Goal: Information Seeking & Learning: Learn about a topic

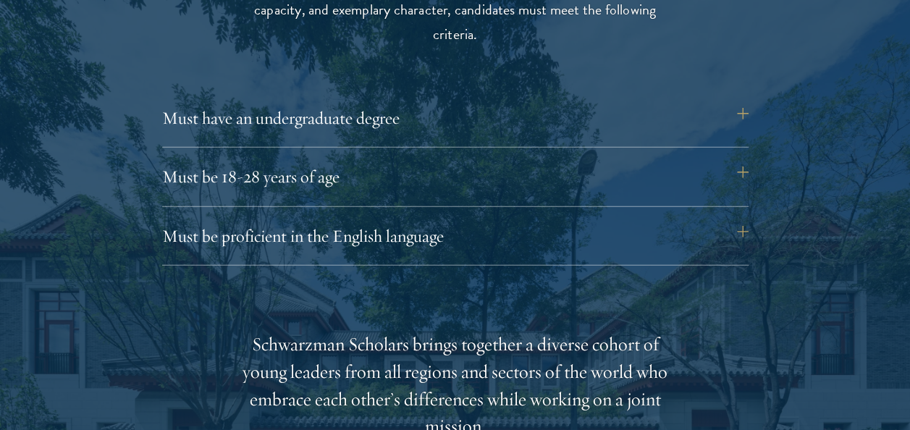
scroll to position [2006, 0]
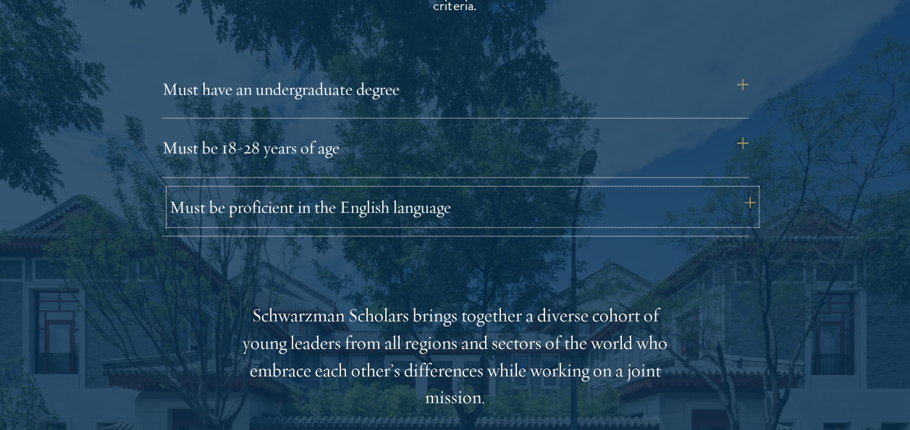
click at [737, 201] on button "Must be proficient in the English language" at bounding box center [462, 207] width 586 height 35
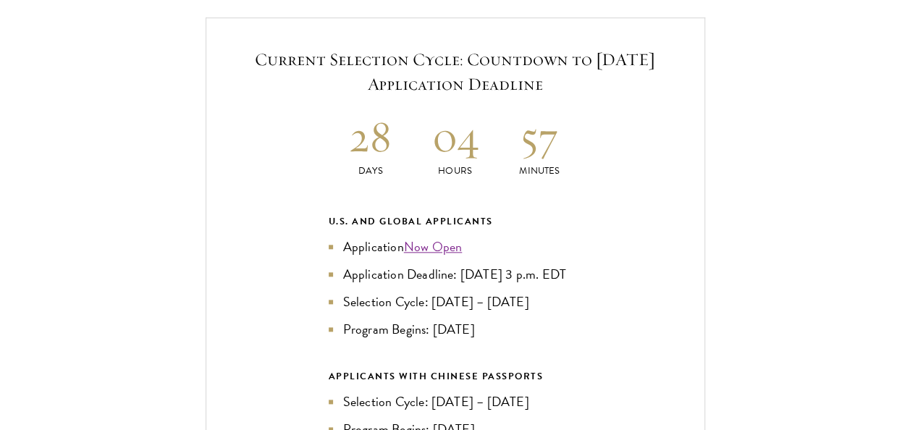
scroll to position [3519, 0]
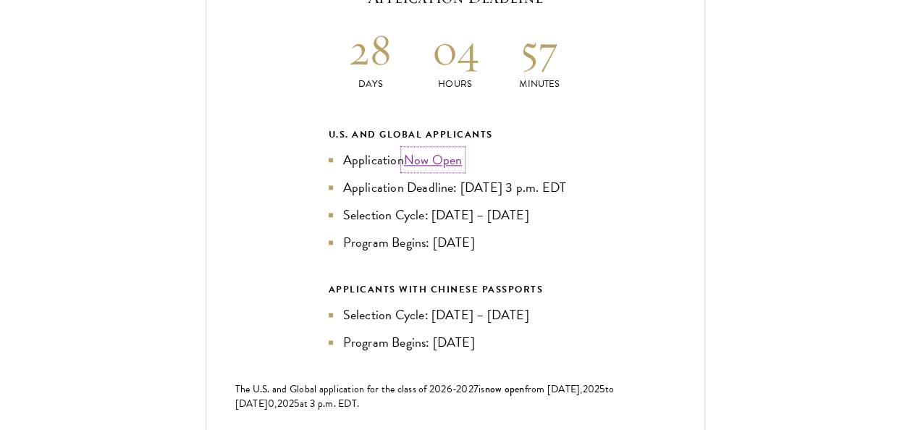
click at [442, 151] on link "Now Open" at bounding box center [433, 160] width 59 height 20
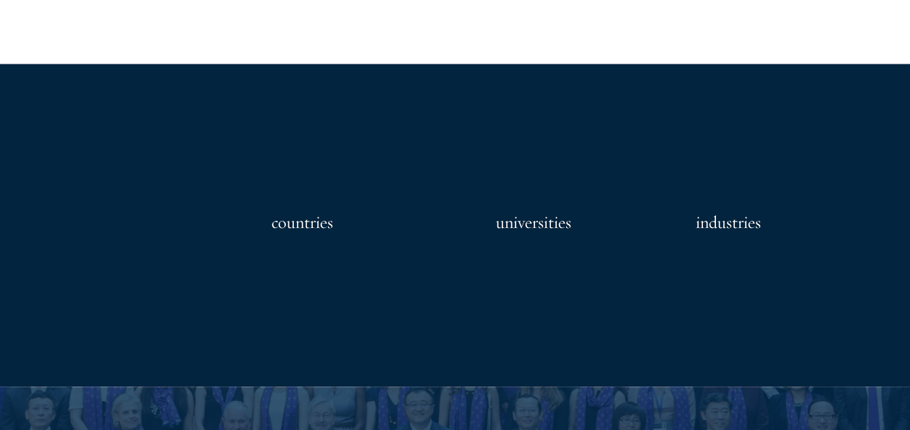
scroll to position [1503, 0]
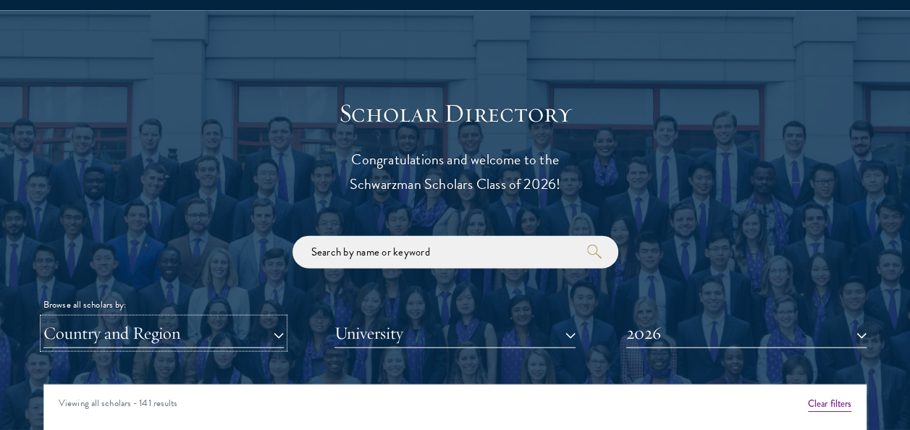
click at [275, 336] on button "Country and Region" at bounding box center [163, 333] width 240 height 30
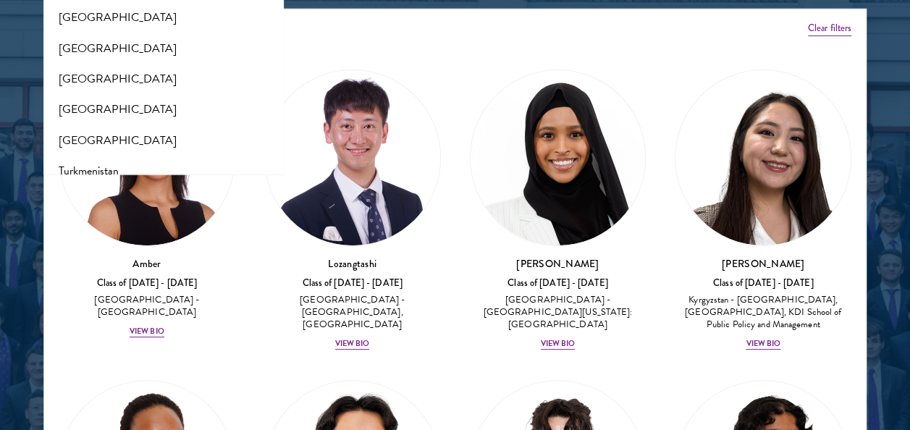
scroll to position [2933, 0]
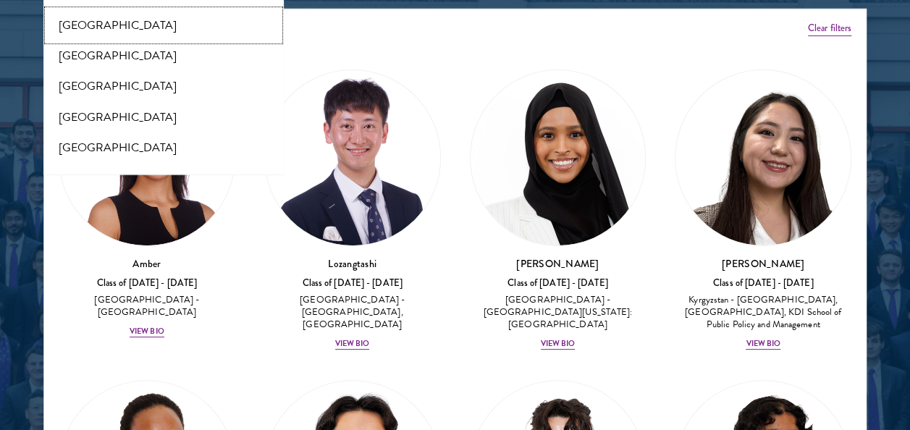
click at [148, 12] on button "[GEOGRAPHIC_DATA]" at bounding box center [164, 25] width 232 height 30
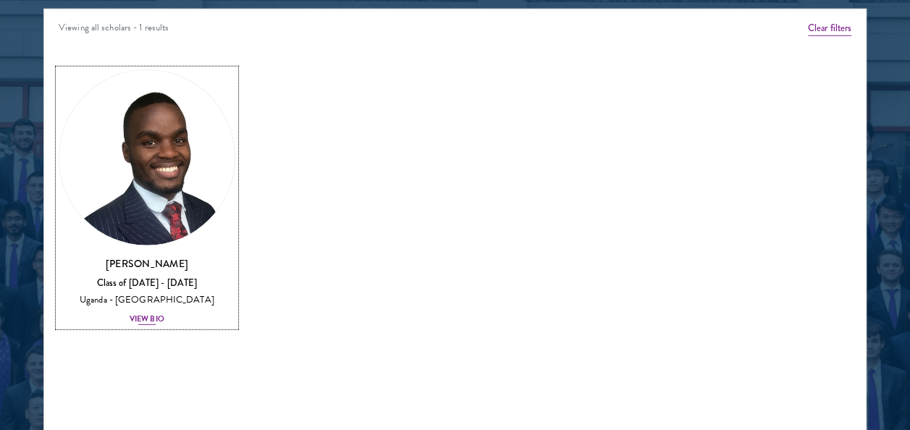
click at [152, 318] on div "View Bio" at bounding box center [147, 319] width 35 height 12
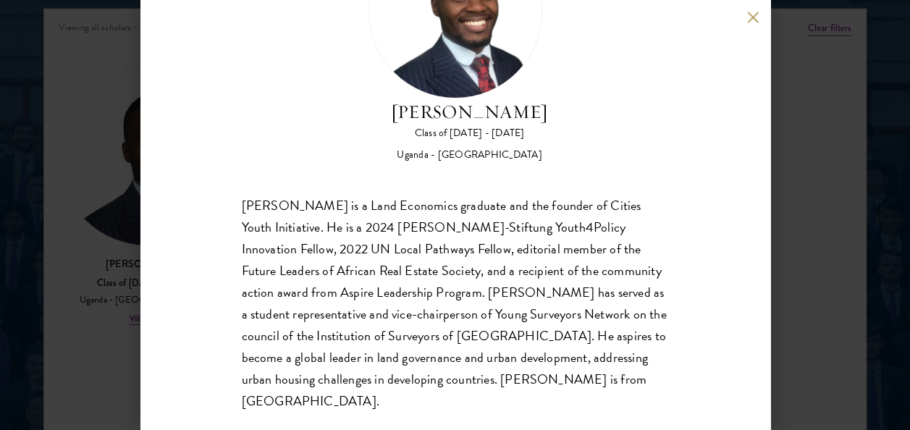
scroll to position [122, 0]
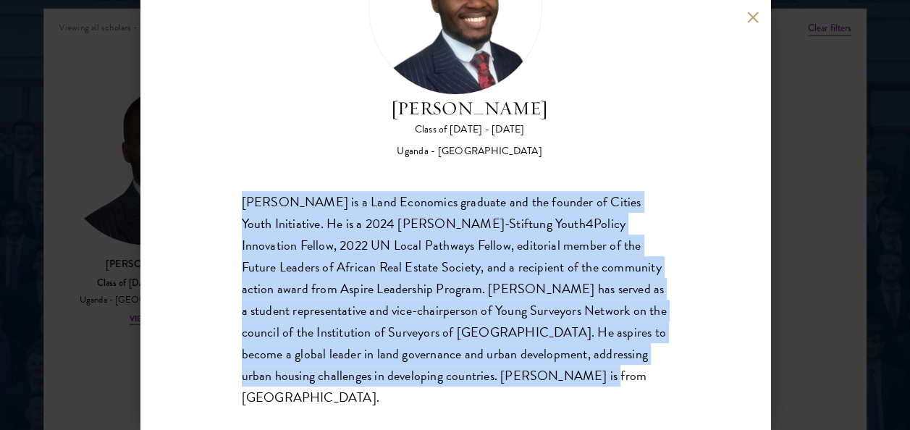
drag, startPoint x: 638, startPoint y: 379, endPoint x: 241, endPoint y: 203, distance: 434.8
click at [242, 203] on div "Emmanuel Akandwanaho is a Land Economics graduate and the founder of Cities You…" at bounding box center [455, 299] width 427 height 217
copy div "Emmanuel Akandwanaho is a Land Economics graduate and the founder of Cities You…"
